Goal: Task Accomplishment & Management: Use online tool/utility

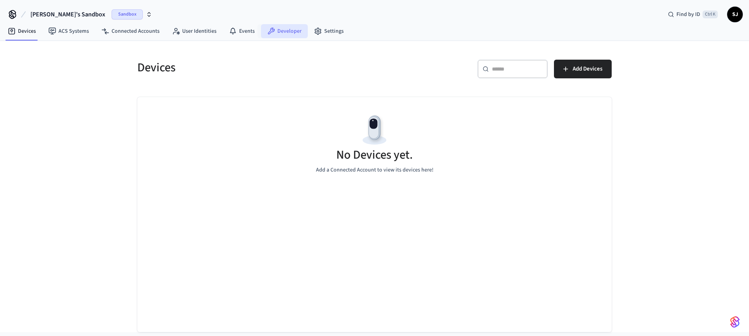
click at [290, 33] on link "Developer" at bounding box center [284, 31] width 47 height 14
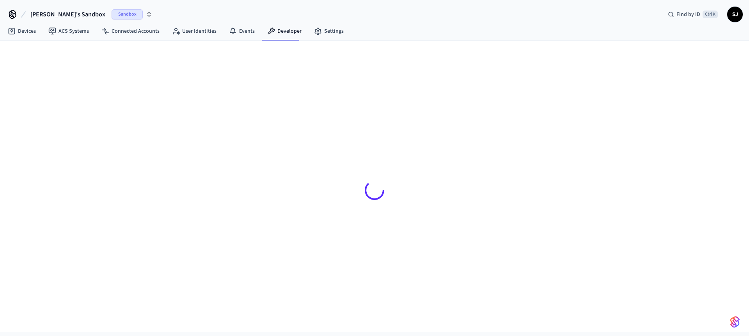
click at [44, 17] on span "[PERSON_NAME]'s Sandbox" at bounding box center [67, 14] width 75 height 9
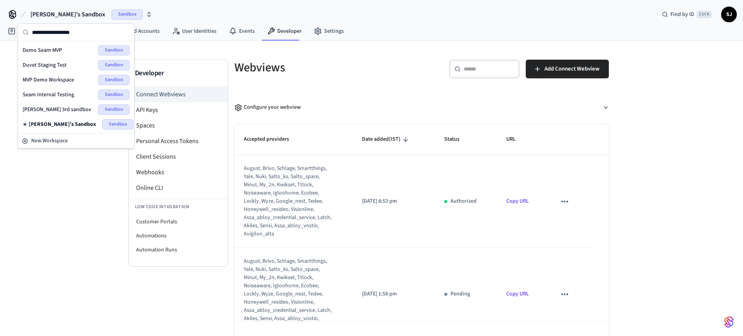
click at [48, 50] on span "Demo Seam MVP" at bounding box center [42, 50] width 39 height 8
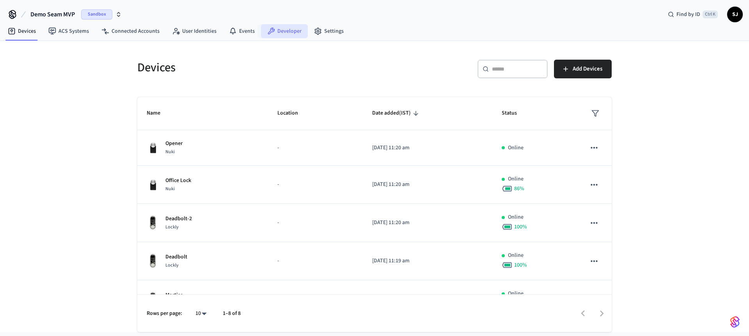
click at [293, 34] on link "Developer" at bounding box center [284, 31] width 47 height 14
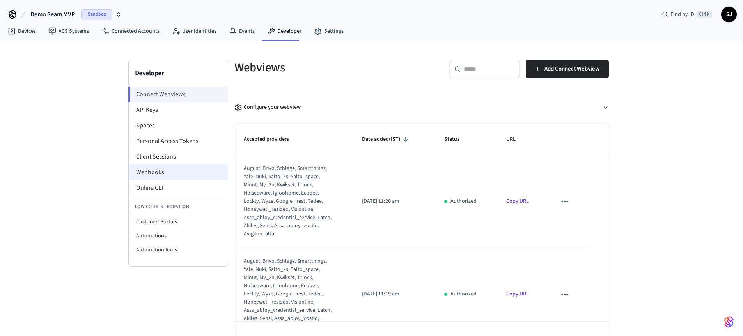
click at [162, 178] on li "Webhooks" at bounding box center [178, 173] width 99 height 16
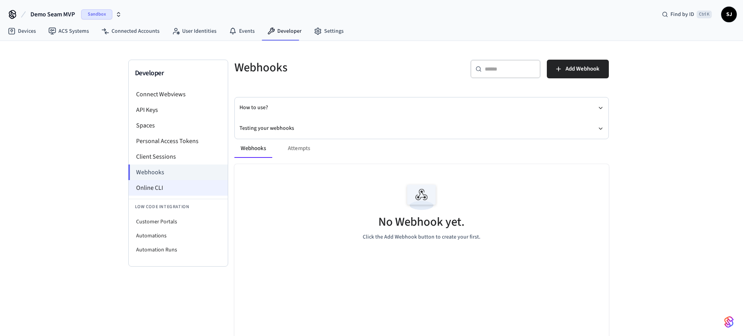
click at [147, 192] on li "Online CLI" at bounding box center [178, 188] width 99 height 16
click at [169, 218] on li "Customer Portals" at bounding box center [178, 222] width 99 height 14
select select "**********"
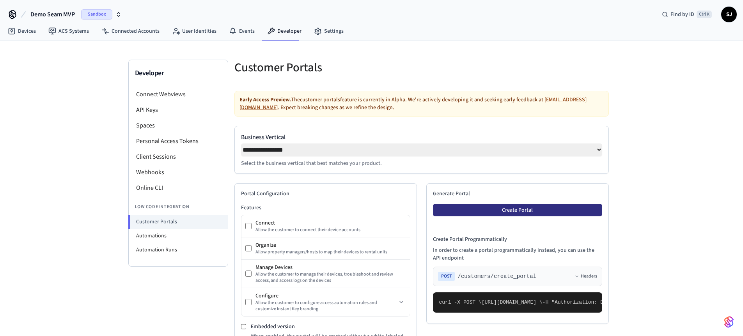
click at [498, 210] on button "Create Portal" at bounding box center [517, 210] width 169 height 12
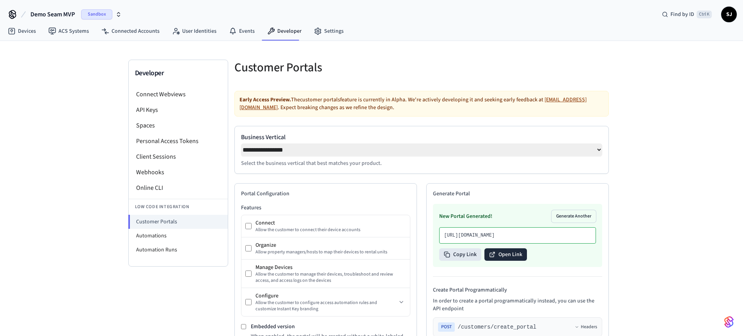
click at [497, 261] on button "Open Link" at bounding box center [506, 255] width 43 height 12
click at [152, 169] on li "Webhooks" at bounding box center [178, 173] width 99 height 16
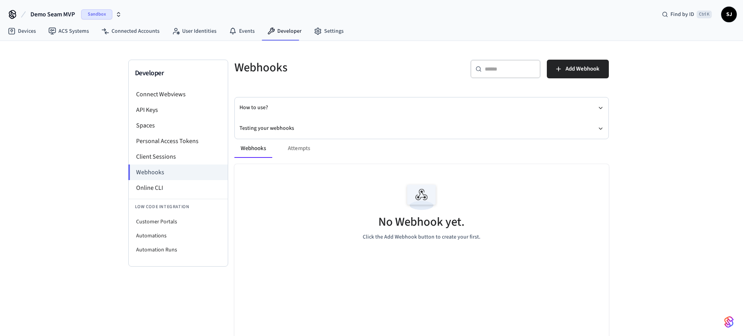
click at [53, 10] on span "Demo Seam MVP" at bounding box center [52, 14] width 44 height 9
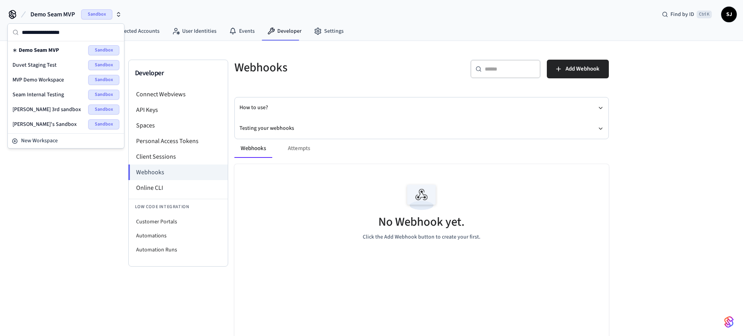
click at [55, 76] on div "MVP Demo Workspace Sandbox" at bounding box center [65, 80] width 107 height 10
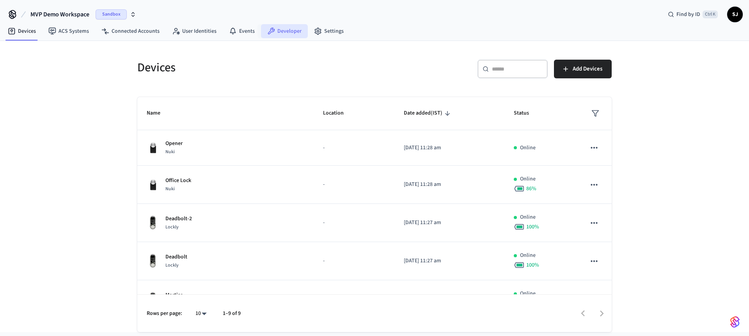
click at [290, 30] on link "Developer" at bounding box center [284, 31] width 47 height 14
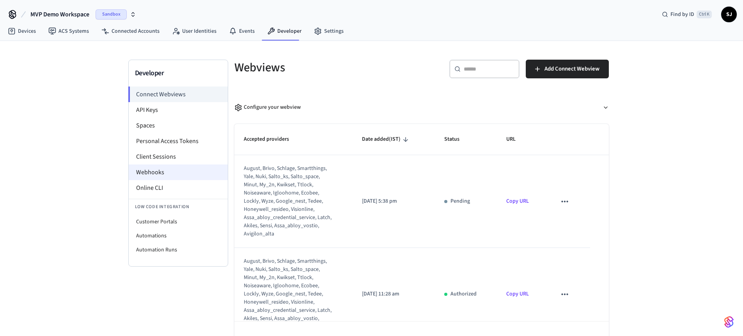
click at [152, 177] on li "Webhooks" at bounding box center [178, 173] width 99 height 16
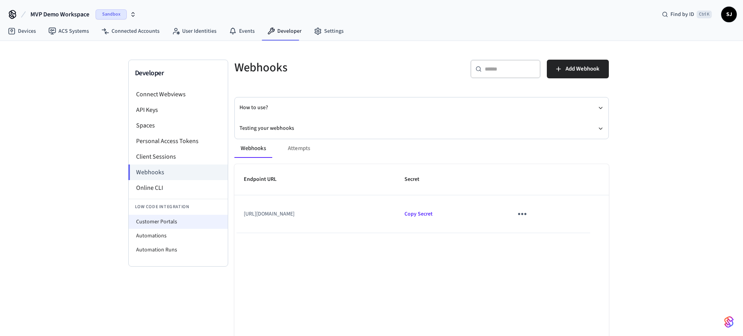
click at [168, 224] on li "Customer Portals" at bounding box center [178, 222] width 99 height 14
select select "**********"
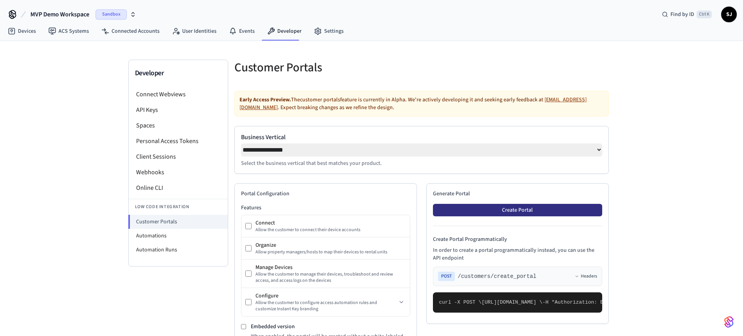
click at [512, 213] on button "Create Portal" at bounding box center [517, 210] width 169 height 12
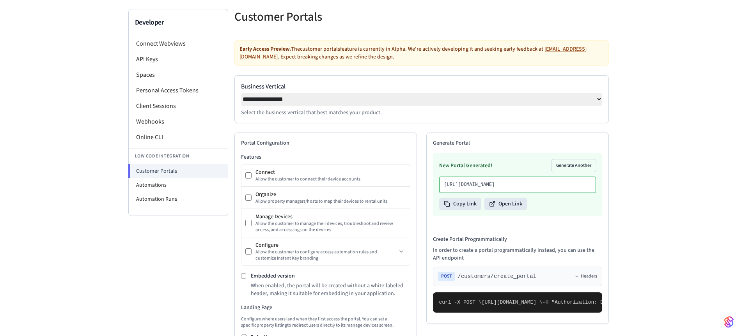
scroll to position [53, 0]
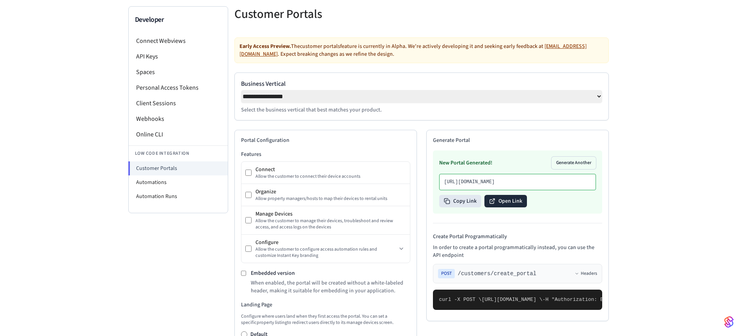
click at [505, 208] on button "Open Link" at bounding box center [506, 201] width 43 height 12
click at [153, 116] on li "Webhooks" at bounding box center [178, 119] width 99 height 16
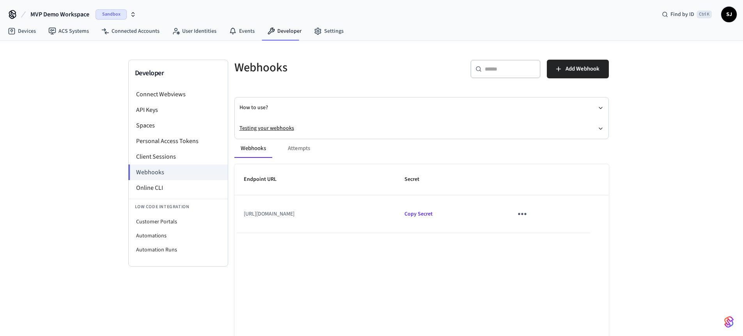
click at [277, 126] on button "Testing your webhooks" at bounding box center [422, 128] width 364 height 21
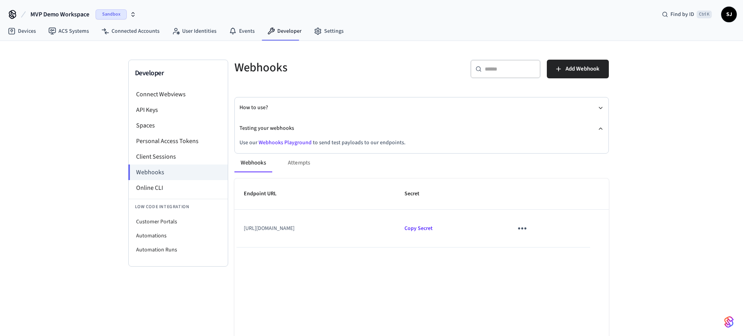
click at [278, 144] on link "Webhooks Playground" at bounding box center [285, 143] width 53 height 8
click at [150, 222] on li "Customer Portals" at bounding box center [178, 222] width 99 height 14
select select "**********"
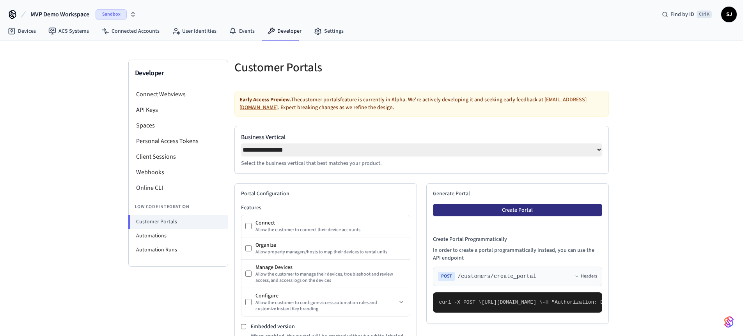
click at [512, 210] on button "Create Portal" at bounding box center [517, 210] width 169 height 12
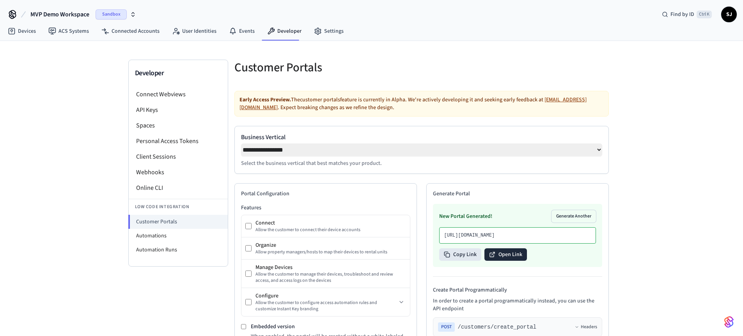
click at [507, 261] on button "Open Link" at bounding box center [506, 255] width 43 height 12
click at [163, 170] on li "Webhooks" at bounding box center [178, 173] width 99 height 16
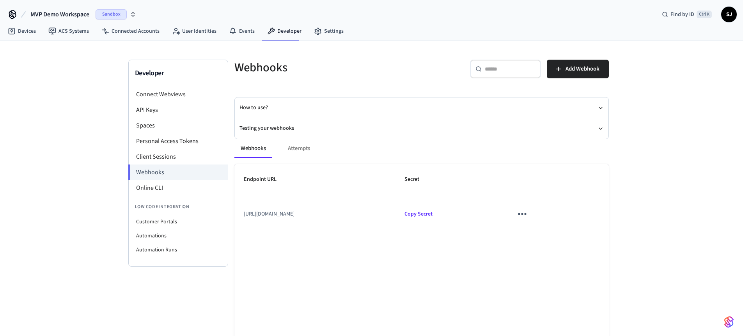
click at [335, 212] on td "[URL][DOMAIN_NAME]" at bounding box center [314, 213] width 161 height 37
copy td "test"
click at [60, 14] on span "MVP Demo Workspace" at bounding box center [59, 14] width 59 height 9
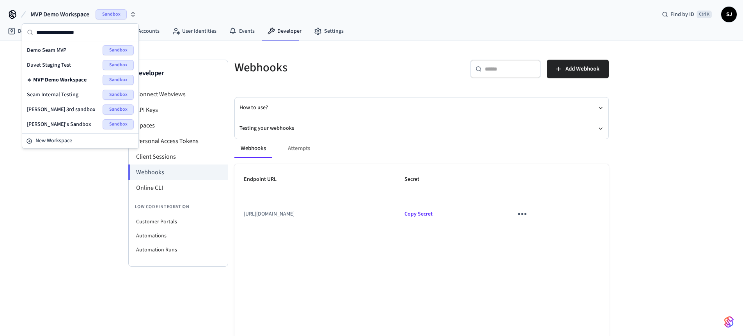
click at [71, 93] on span "Seam Internal Testing" at bounding box center [53, 95] width 52 height 8
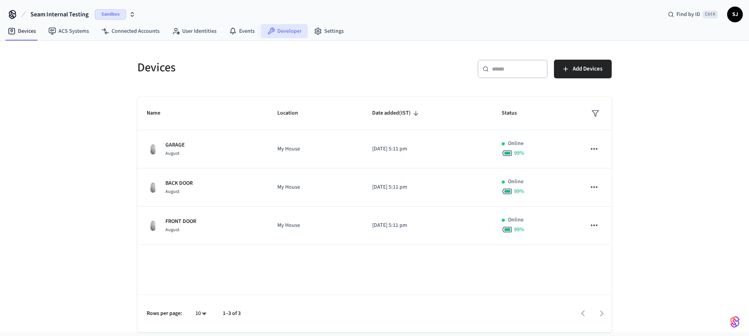
click at [272, 29] on link "Developer" at bounding box center [284, 31] width 47 height 14
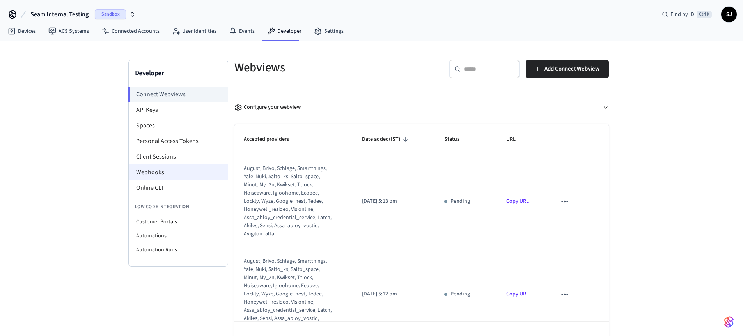
click at [160, 170] on li "Webhooks" at bounding box center [178, 173] width 99 height 16
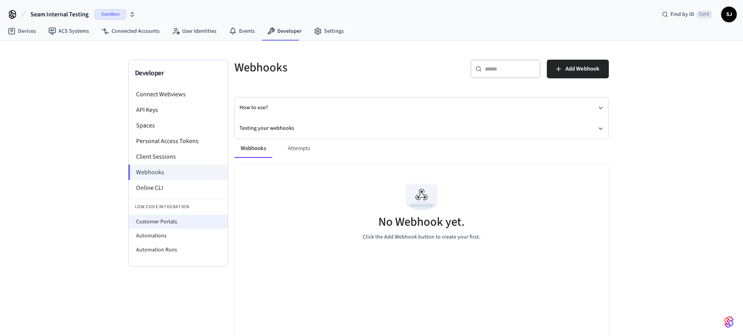
click at [167, 221] on li "Customer Portals" at bounding box center [178, 222] width 99 height 14
select select "**********"
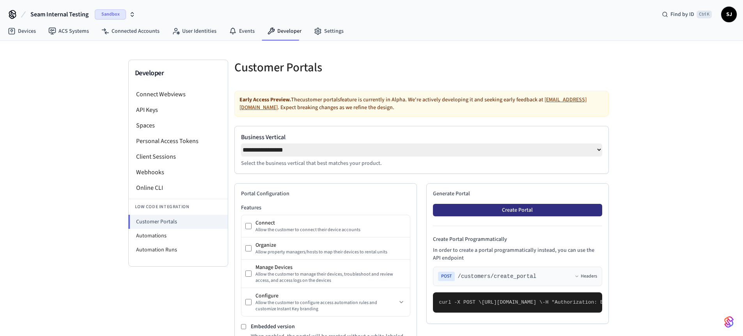
click at [543, 217] on button "Create Portal" at bounding box center [517, 210] width 169 height 12
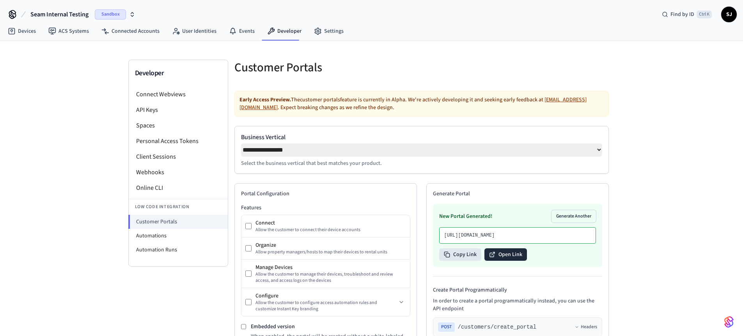
click at [499, 261] on button "Open Link" at bounding box center [506, 255] width 43 height 12
click at [171, 175] on li "Webhooks" at bounding box center [178, 173] width 99 height 16
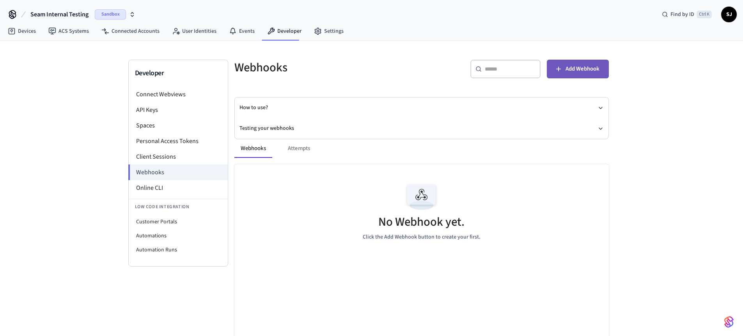
click at [580, 69] on span "Add Webhook" at bounding box center [583, 69] width 34 height 10
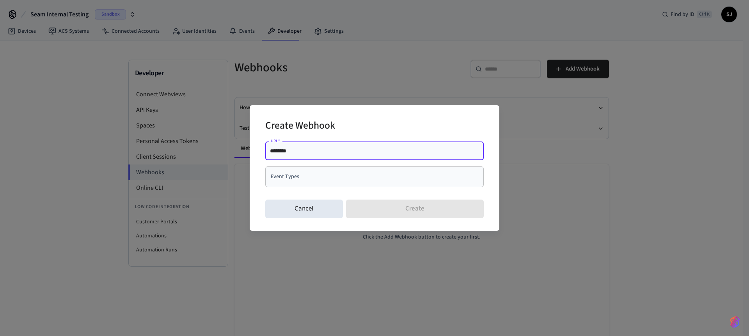
click at [301, 151] on input "********" at bounding box center [374, 151] width 209 height 8
paste input "**********"
type input "**********"
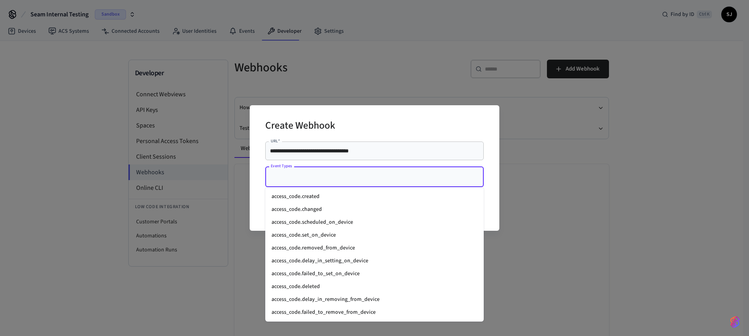
click at [293, 179] on input "Event Types" at bounding box center [369, 177] width 200 height 14
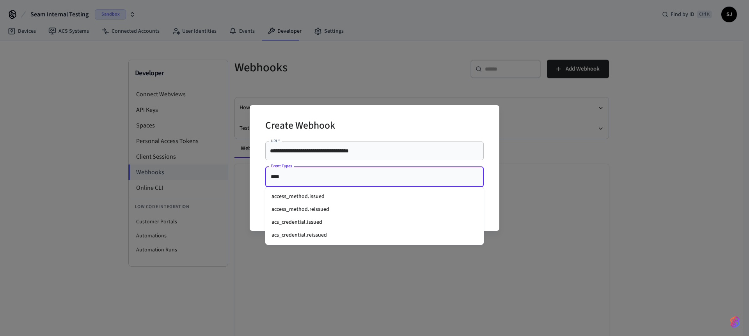
type input "*****"
click at [305, 201] on li "access_method.issued" at bounding box center [374, 196] width 218 height 13
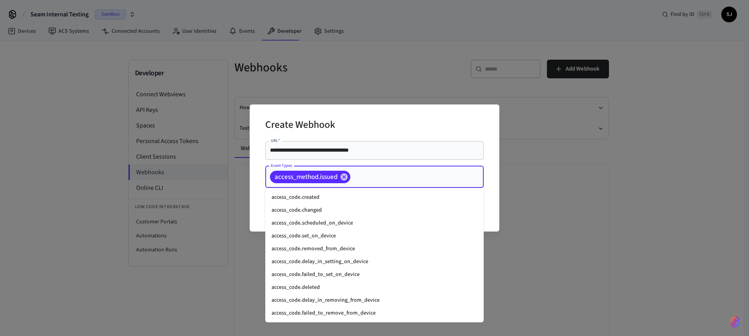
click at [361, 172] on input "Event Types" at bounding box center [405, 177] width 107 height 14
type input "*"
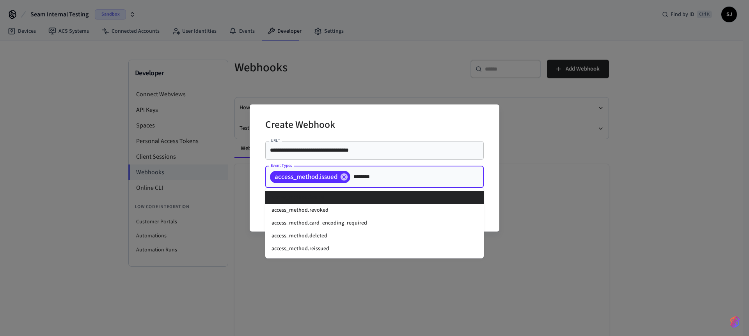
type input "*********"
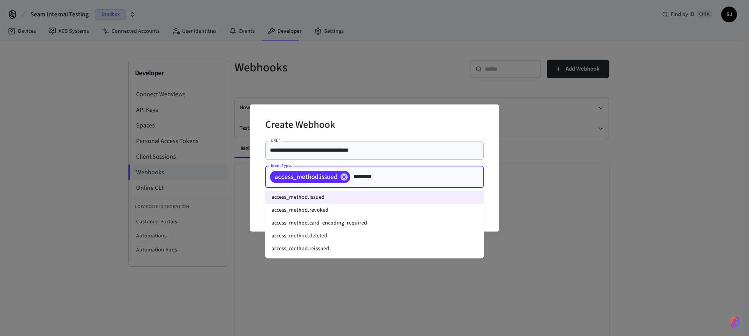
click at [322, 205] on li "access_method.revoked" at bounding box center [374, 210] width 218 height 13
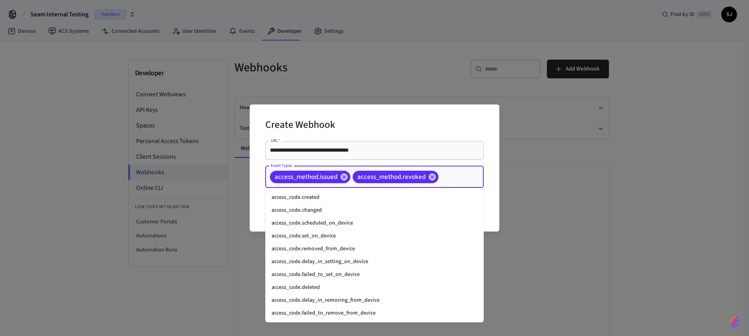
scroll to position [178, 0]
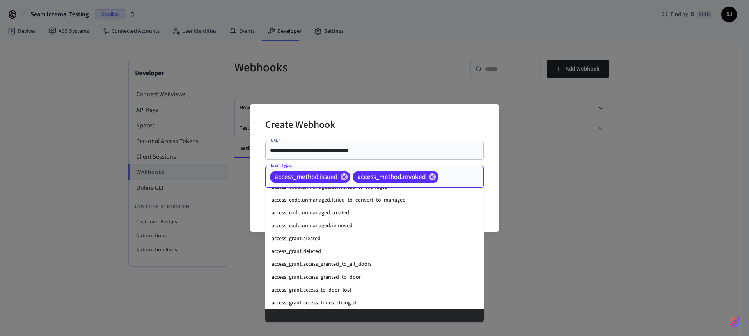
click at [451, 171] on input "Event Types" at bounding box center [449, 177] width 19 height 14
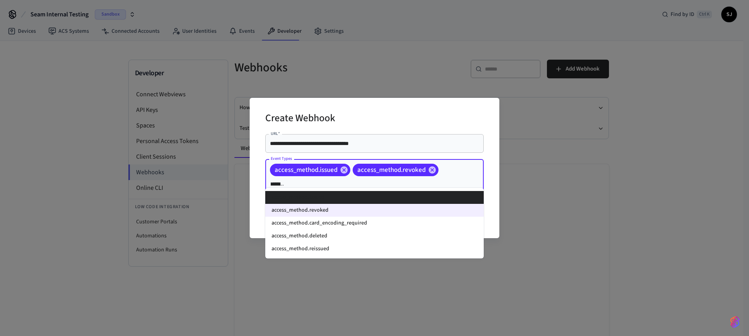
scroll to position [0, 0]
type input "*********"
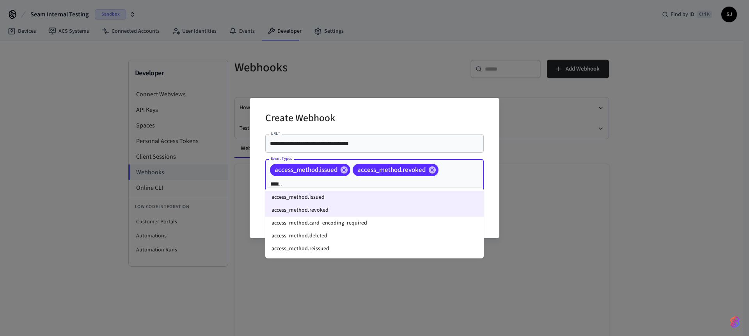
click at [318, 244] on li "access_method.reissued" at bounding box center [374, 249] width 218 height 13
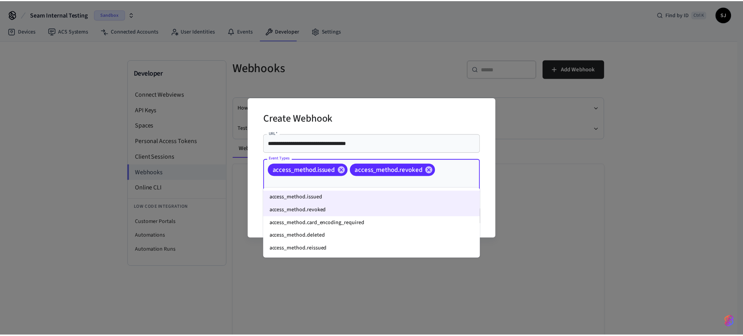
scroll to position [0, 0]
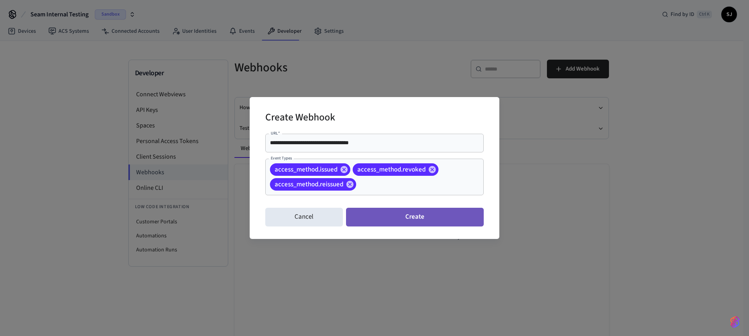
click at [414, 212] on button "Create" at bounding box center [415, 217] width 138 height 19
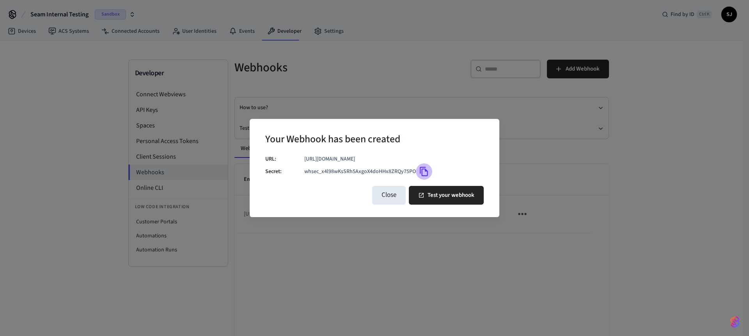
click at [423, 171] on icon "Copy" at bounding box center [424, 172] width 10 height 10
click at [428, 189] on button "Test your webhook" at bounding box center [446, 195] width 75 height 19
click at [337, 64] on div "Your Webhook has been created URL: [URL][DOMAIN_NAME] Secret: whsec_x4l98wKsSRh…" at bounding box center [374, 168] width 749 height 336
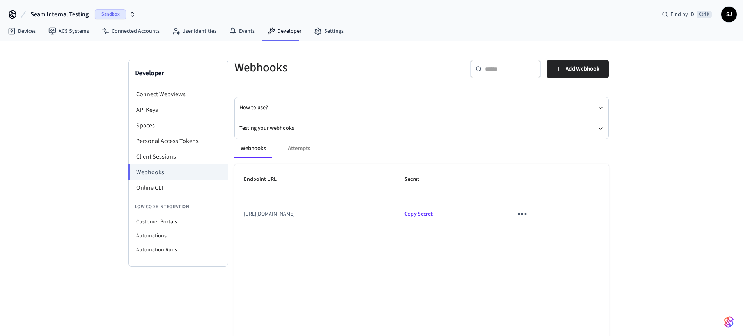
click at [60, 9] on button "Seam Internal Testing Sandbox" at bounding box center [83, 14] width 110 height 16
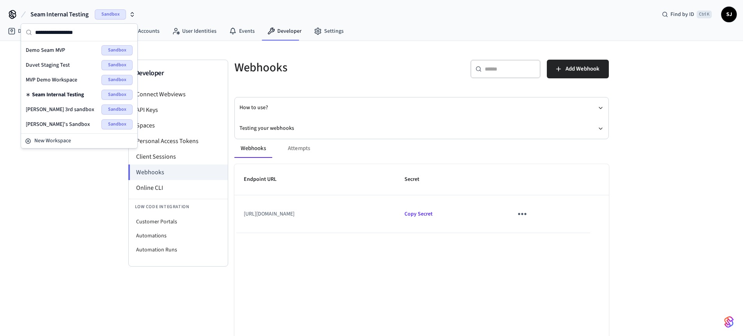
click at [53, 82] on span "MVP Demo Workspace" at bounding box center [52, 80] width 52 height 8
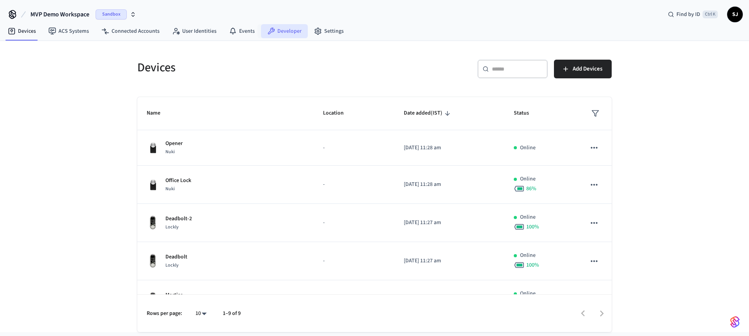
click at [275, 28] on link "Developer" at bounding box center [284, 31] width 47 height 14
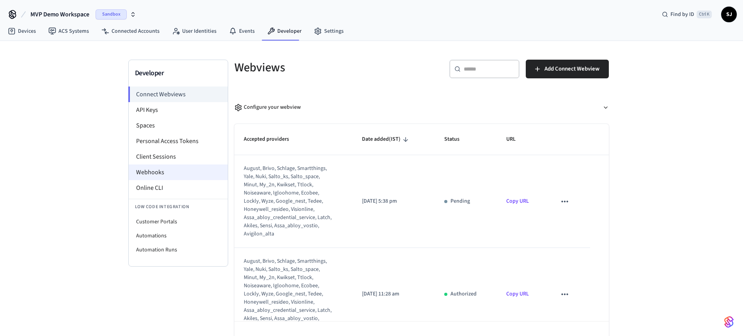
click at [167, 173] on li "Webhooks" at bounding box center [178, 173] width 99 height 16
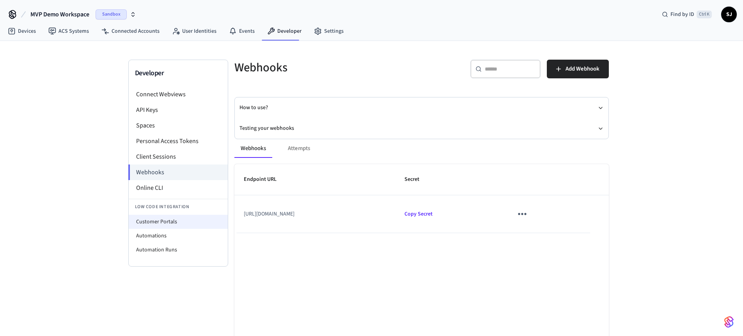
click at [161, 220] on li "Customer Portals" at bounding box center [178, 222] width 99 height 14
select select "**********"
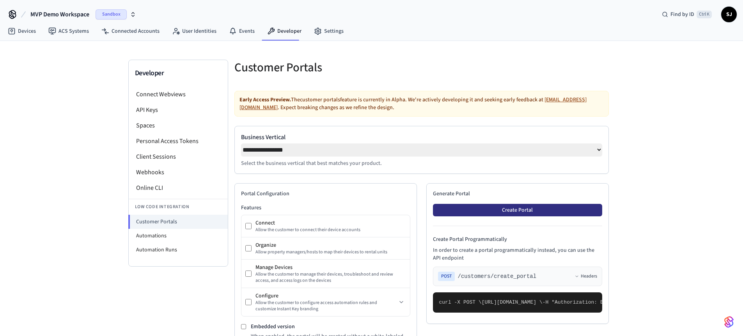
click at [500, 209] on button "Create Portal" at bounding box center [517, 210] width 169 height 12
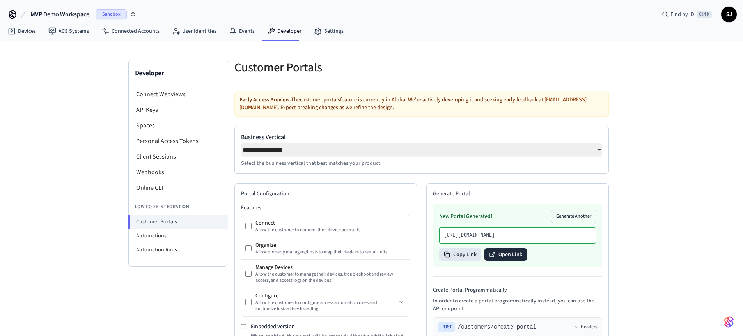
click at [514, 261] on button "Open Link" at bounding box center [506, 255] width 43 height 12
click at [154, 175] on li "Webhooks" at bounding box center [178, 173] width 99 height 16
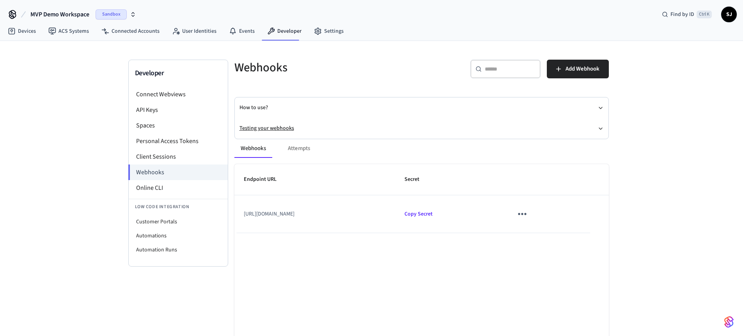
click at [296, 125] on button "Testing your webhooks" at bounding box center [422, 128] width 364 height 21
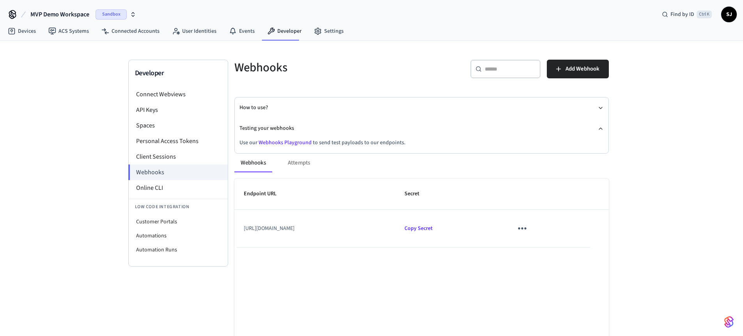
click at [274, 139] on link "Webhooks Playground" at bounding box center [285, 143] width 53 height 8
click at [73, 13] on span "MVP Demo Workspace" at bounding box center [59, 14] width 59 height 9
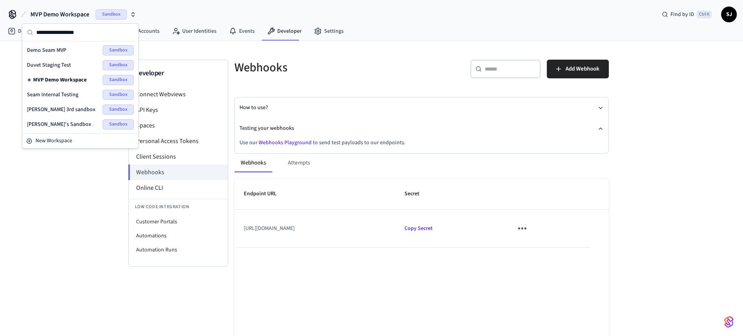
click at [55, 92] on span "Seam Internal Testing" at bounding box center [53, 95] width 52 height 8
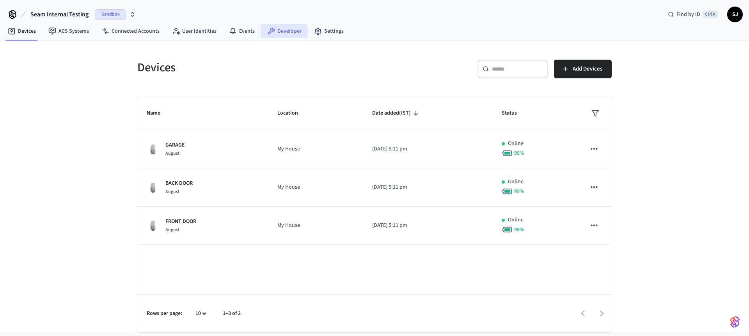
click at [285, 28] on link "Developer" at bounding box center [284, 31] width 47 height 14
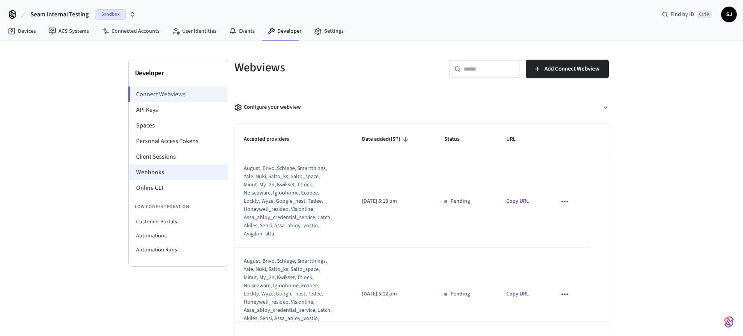
click at [181, 177] on li "Webhooks" at bounding box center [178, 173] width 99 height 16
click at [162, 217] on li "Customer Portals" at bounding box center [178, 222] width 99 height 14
select select "**********"
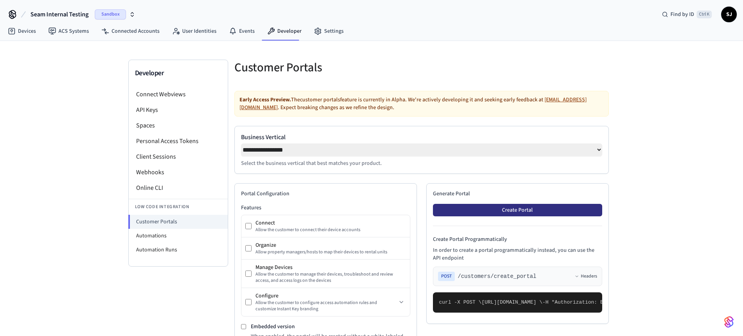
click at [489, 217] on button "Create Portal" at bounding box center [517, 210] width 169 height 12
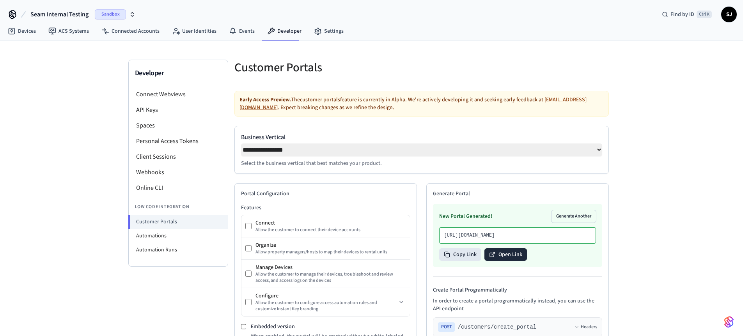
click at [502, 261] on button "Open Link" at bounding box center [506, 255] width 43 height 12
